Goal: Check status: Check status

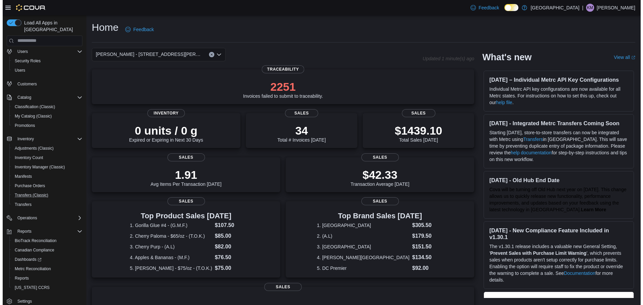
scroll to position [22, 0]
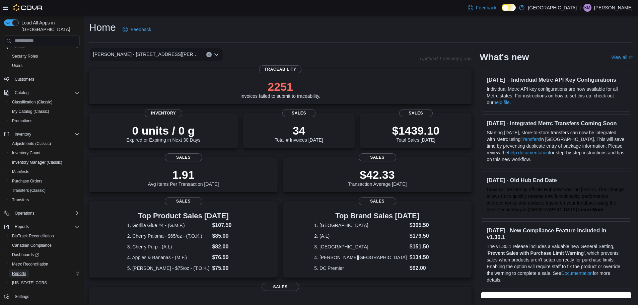
click at [19, 271] on span "Reports" at bounding box center [19, 273] width 14 height 5
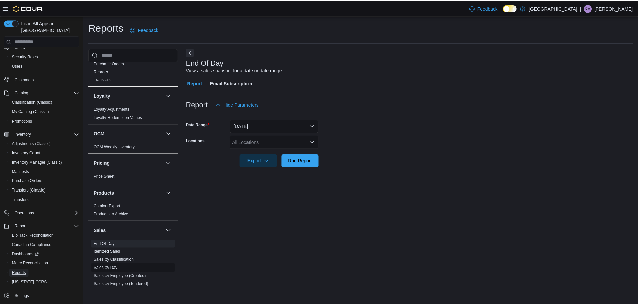
scroll to position [402, 0]
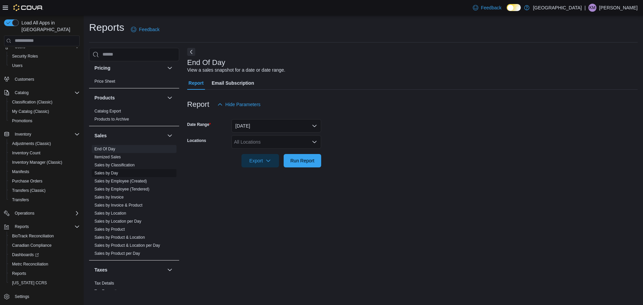
click at [106, 171] on link "Sales by Day" at bounding box center [106, 173] width 24 height 5
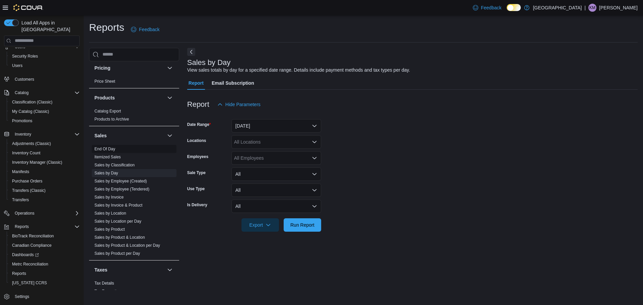
click at [100, 147] on link "End Of Day" at bounding box center [104, 149] width 21 height 5
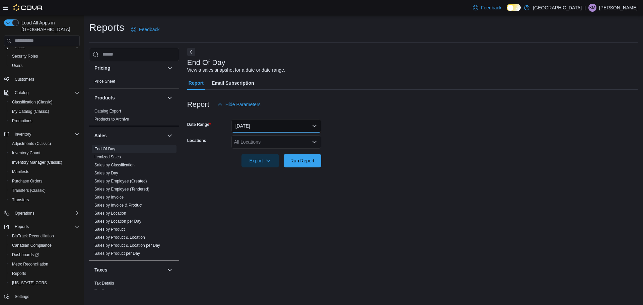
click at [274, 126] on button "[DATE]" at bounding box center [276, 125] width 90 height 13
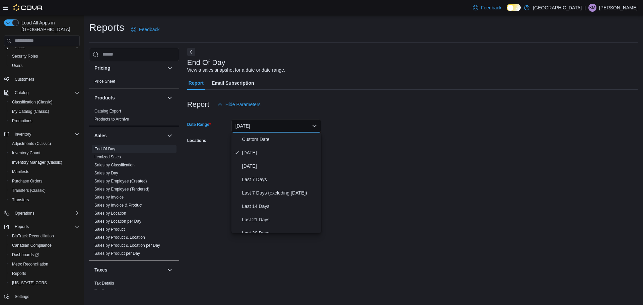
drag, startPoint x: 382, startPoint y: 138, endPoint x: 335, endPoint y: 142, distance: 46.7
click at [382, 138] on form "Date Range Today Locations All Locations Export Run Report" at bounding box center [412, 139] width 450 height 56
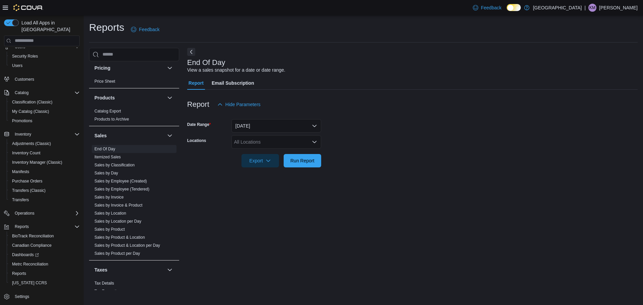
click at [252, 145] on div "All Locations" at bounding box center [276, 141] width 90 height 13
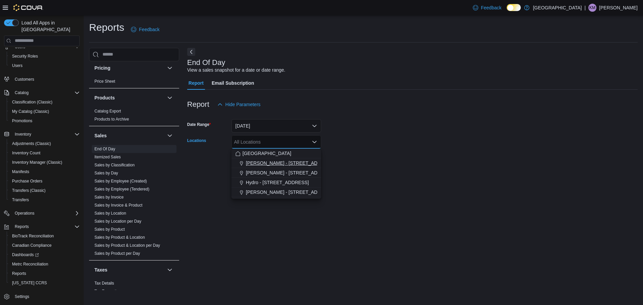
click at [267, 164] on span "[PERSON_NAME] - [STREET_ADDRESS][PERSON_NAME]" at bounding box center [310, 163] width 128 height 7
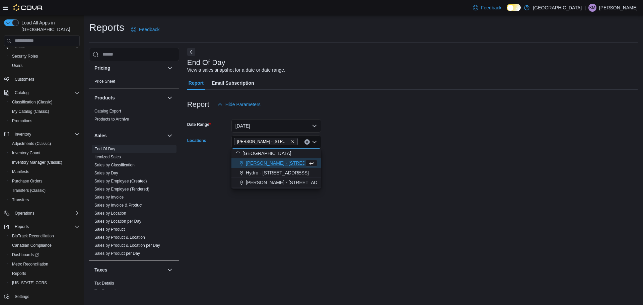
click at [374, 174] on div at bounding box center [412, 171] width 450 height 8
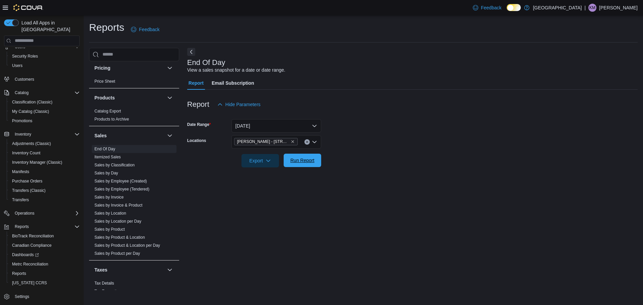
click at [305, 158] on span "Run Report" at bounding box center [302, 160] width 24 height 7
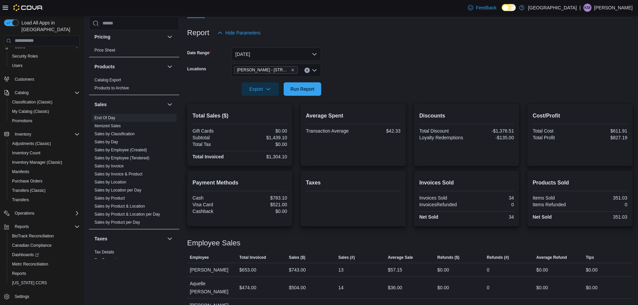
scroll to position [76, 0]
